Goal: Task Accomplishment & Management: Manage account settings

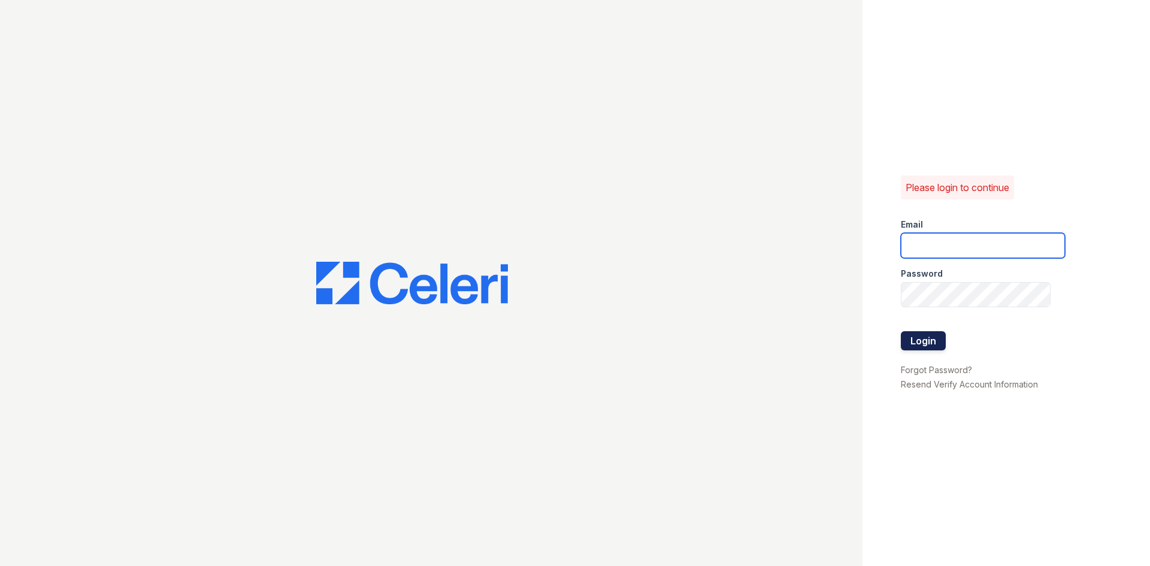
type input "[DOMAIN_NAME][EMAIL_ADDRESS][DOMAIN_NAME]"
click at [922, 335] on button "Login" at bounding box center [923, 340] width 45 height 19
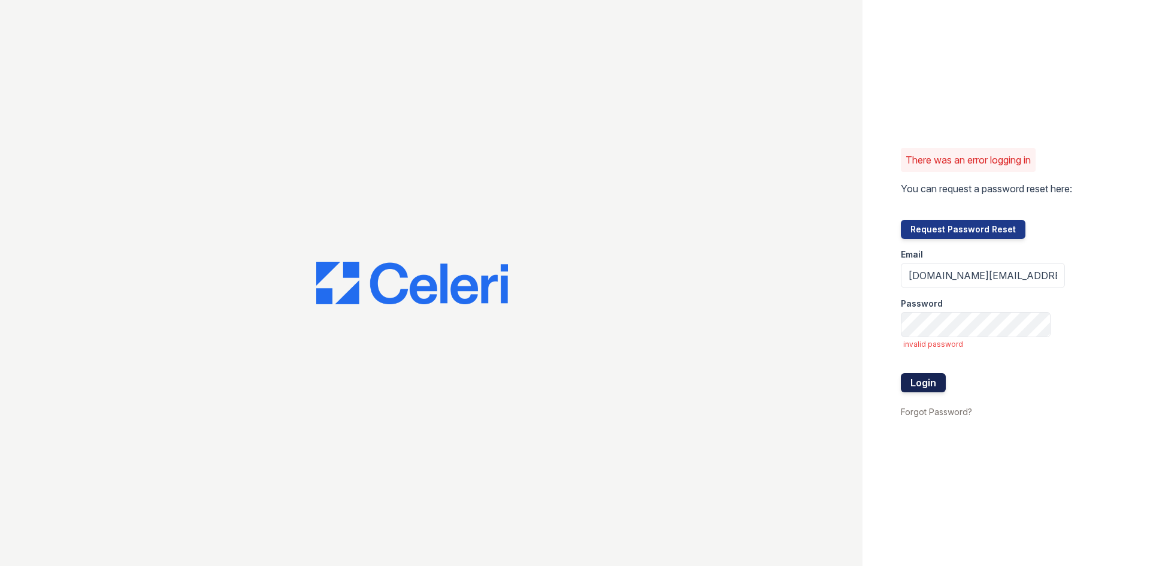
click at [937, 389] on button "Login" at bounding box center [923, 382] width 45 height 19
